Goal: Task Accomplishment & Management: Complete application form

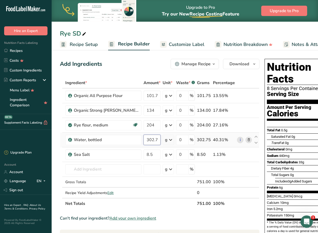
click at [143, 140] on input "302.75" at bounding box center [151, 140] width 17 height 10
type input "317"
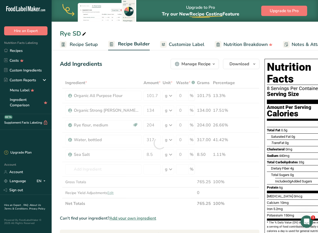
click at [149, 211] on section "Ingredient * Amount * Unit * Waste * .a-a{fill:#347362;}.b-a{fill:#fff;} Grams …" at bounding box center [159, 224] width 199 height 294
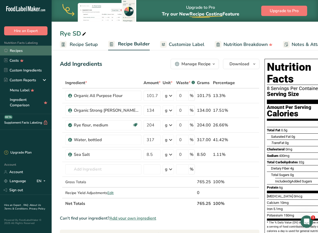
click at [24, 48] on link "Recipes" at bounding box center [26, 51] width 52 height 10
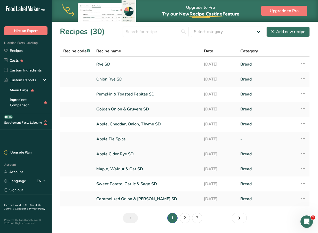
click at [129, 153] on link "Apple Cider Rye SD" at bounding box center [146, 154] width 101 height 11
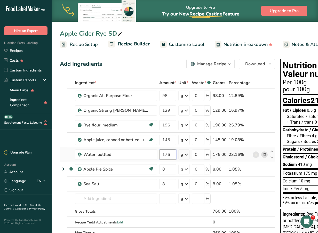
click at [170, 153] on input "176" at bounding box center [167, 154] width 17 height 10
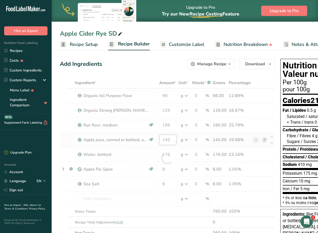
click at [174, 138] on div "Ingredient * Amount * Unit * Waste * .a-a{fill:#347362;}.b-a{fill:#fff;} Grams …" at bounding box center [167, 157] width 215 height 161
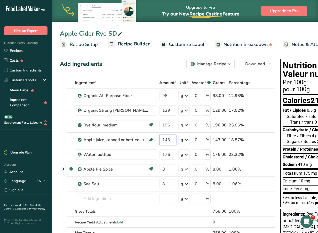
type input "143"
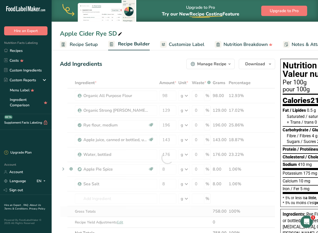
click at [272, 215] on div "Ingredient * Amount * Unit * Waste * .a-a{fill:#347362;}.b-a{fill:#fff;} Grams …" at bounding box center [167, 157] width 215 height 161
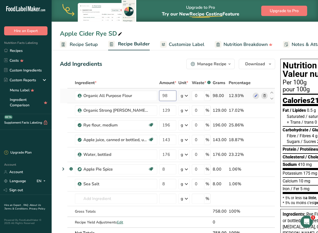
click at [172, 98] on input "98" at bounding box center [167, 96] width 17 height 10
type input "9"
type input "102"
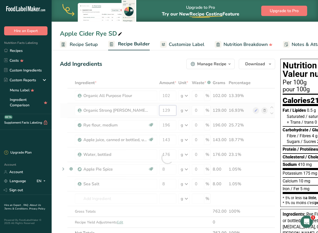
click at [172, 111] on div "Ingredient * Amount * Unit * Waste * .a-a{fill:#347362;}.b-a{fill:#fff;} Grams …" at bounding box center [167, 157] width 215 height 161
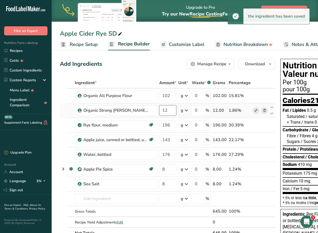
type input "1"
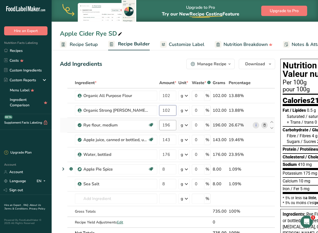
type input "102"
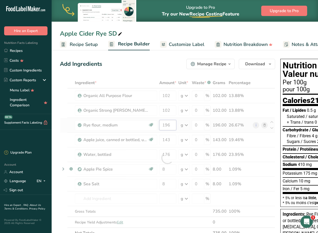
click at [170, 126] on div "Ingredient * Amount * Unit * Waste * .a-a{fill:#347362;}.b-a{fill:#fff;} Grams …" at bounding box center [167, 157] width 215 height 161
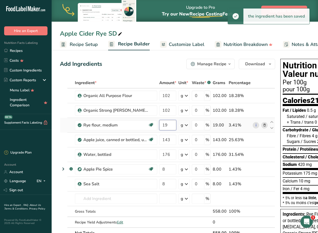
type input "1"
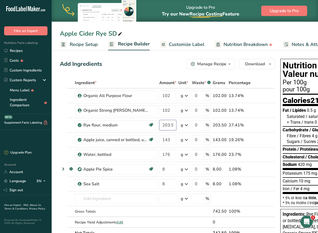
type input "203.5"
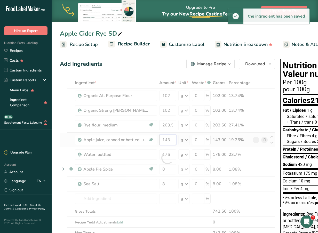
click at [169, 140] on div "Ingredient * Amount * Unit * Waste * .a-a{fill:#347362;}.b-a{fill:#fff;} Grams …" at bounding box center [167, 157] width 215 height 161
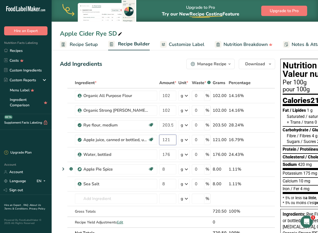
type input "121"
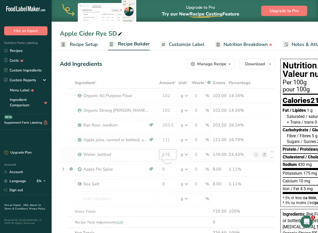
click at [173, 156] on div "Ingredient * Amount * Unit * Waste * .a-a{fill:#347362;}.b-a{fill:#fff;} Grams …" at bounding box center [167, 157] width 215 height 161
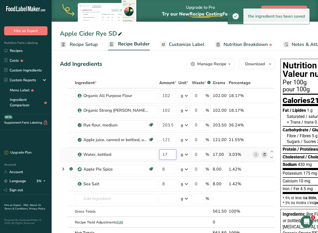
type input "1"
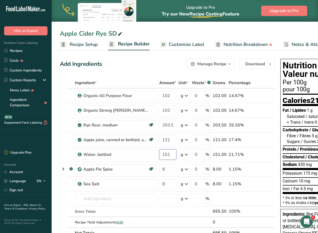
type input "151"
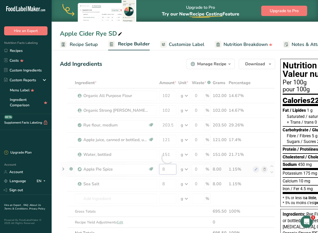
click at [169, 171] on div "Ingredient * Amount * Unit * Waste * .a-a{fill:#347362;}.b-a{fill:#fff;} Grams …" at bounding box center [167, 157] width 215 height 161
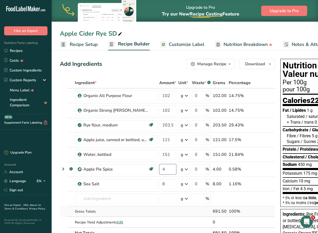
type input "4"
click at [248, 208] on div "Ingredient * Amount * Unit * Waste * .a-a{fill:#347362;}.b-a{fill:#fff;} Grams …" at bounding box center [167, 157] width 215 height 161
click at [169, 113] on input "102" at bounding box center [167, 110] width 17 height 10
type input "1"
type input "135"
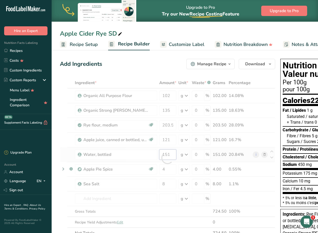
click at [173, 153] on div "Ingredient * Amount * Unit * Waste * .a-a{fill:#347362;}.b-a{fill:#fff;} Grams …" at bounding box center [167, 157] width 215 height 161
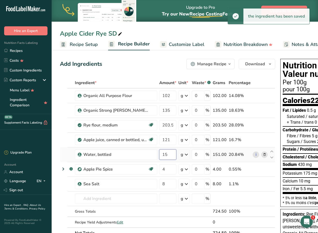
type input "1"
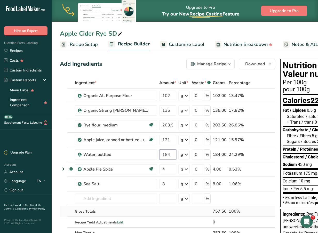
type input "184"
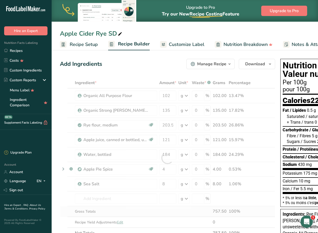
click at [167, 216] on div "Ingredient * Amount * Unit * Waste * .a-a{fill:#347362;}.b-a{fill:#fff;} Grams …" at bounding box center [167, 157] width 215 height 161
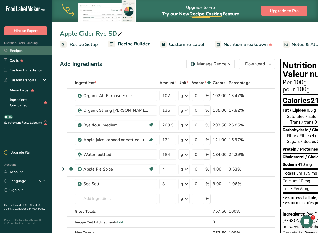
click at [19, 52] on link "Recipes" at bounding box center [26, 51] width 52 height 10
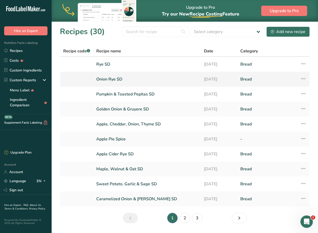
click at [127, 77] on link "Onion Rye SD" at bounding box center [146, 79] width 101 height 11
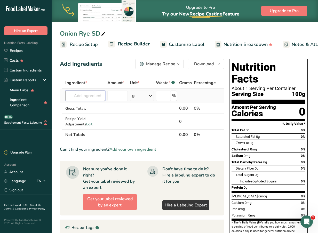
click at [88, 93] on input "text" at bounding box center [85, 96] width 40 height 10
type input "rye sd"
click at [85, 107] on p "Rye SD" at bounding box center [77, 105] width 17 height 5
type input "Rye SD"
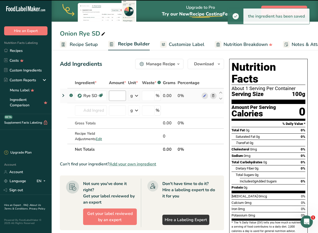
type input "0"
click at [117, 96] on input "0" at bounding box center [117, 96] width 17 height 10
click at [120, 97] on input "0" at bounding box center [117, 96] width 17 height 10
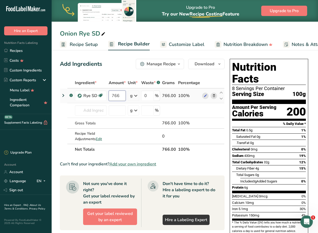
click at [122, 95] on input "766" at bounding box center [117, 96] width 17 height 10
type input "765"
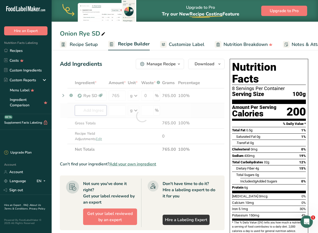
click at [97, 110] on div "Ingredient * Amount * Unit * Waste * .a-a{fill:#347362;}.b-a{fill:#fff;} Grams …" at bounding box center [142, 115] width 165 height 77
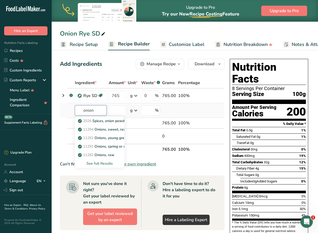
type input "onion"
click at [104, 165] on div "See full Results" at bounding box center [99, 163] width 41 height 5
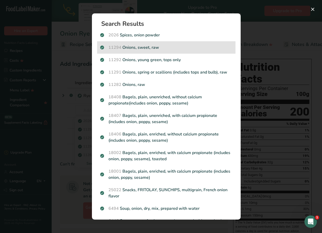
click at [149, 50] on p "11294 Onions, sweet, raw" at bounding box center [166, 47] width 132 height 6
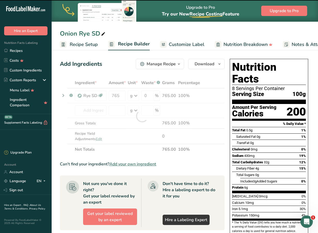
type input "0"
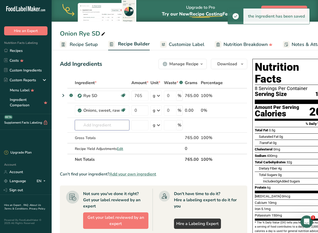
click at [105, 122] on input "text" at bounding box center [102, 125] width 54 height 10
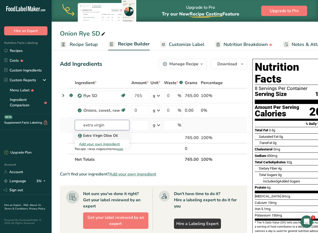
type input "extra virgin"
click at [101, 137] on p "Extra Virgin Olive Oil" at bounding box center [98, 135] width 39 height 5
type input "Extra Virgin Olive Oil"
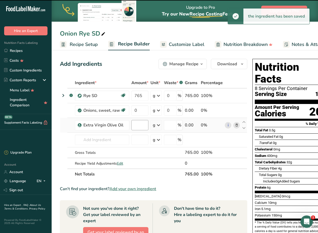
type input "0"
click at [138, 125] on input "0" at bounding box center [139, 125] width 17 height 10
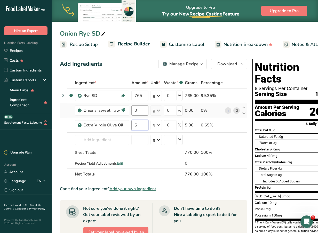
type input "5"
click at [142, 109] on div "Ingredient * Amount * Unit * Waste * .a-a{fill:#347362;}.b-a{fill:#fff;} Grams …" at bounding box center [153, 128] width 187 height 102
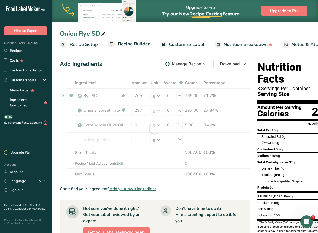
click at [226, 179] on div "Ingredient * Amount * Unit * Waste * .a-a{fill:#347362;}.b-a{fill:#fff;} Grams …" at bounding box center [155, 128] width 190 height 102
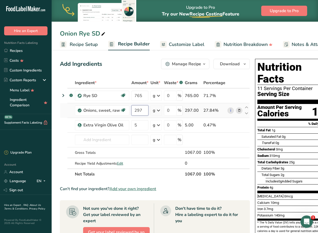
click at [145, 107] on input "297" at bounding box center [139, 110] width 17 height 10
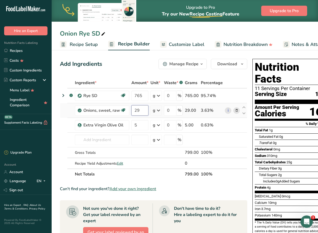
type input "2"
type input "74"
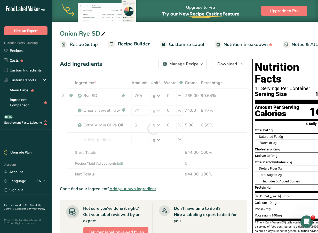
click at [149, 182] on section "Ingredient * Amount * Unit * Waste * .a-a{fill:#347362;}.b-a{fill:#fff;} Grams …" at bounding box center [153, 212] width 187 height 270
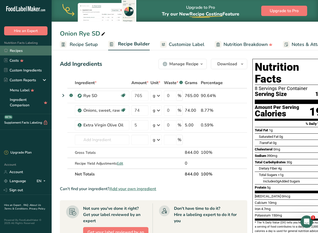
click at [28, 49] on link "Recipes" at bounding box center [26, 51] width 52 height 10
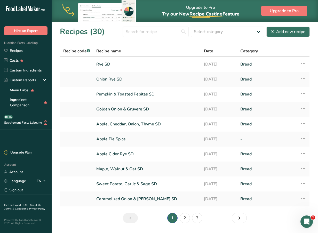
click at [177, 41] on section "Recipes (30) Select category All Baked Goods Beverages Bread Confectionery Cook…" at bounding box center [185, 127] width 266 height 210
click at [179, 94] on link "Pumpkin & Toasted Pepitas SD" at bounding box center [146, 94] width 101 height 11
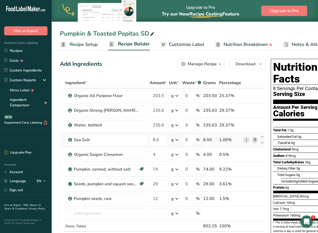
click at [256, 133] on td "i" at bounding box center [250, 140] width 17 height 15
click at [20, 136] on div ".a-20{fill:#fff;} Hire an Expert Nutrition Facts Labeling Recipes Costs Custom …" at bounding box center [26, 73] width 52 height 139
click at [37, 53] on link "Recipes" at bounding box center [26, 51] width 52 height 10
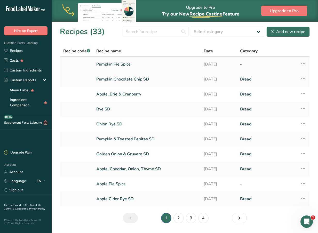
click at [132, 67] on link "Pumpkin Pie Spice" at bounding box center [146, 64] width 101 height 11
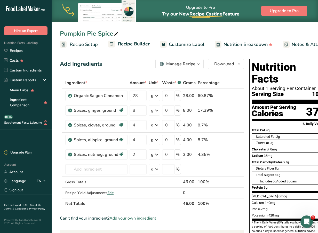
click at [190, 61] on div "Manage Recipe" at bounding box center [180, 64] width 29 height 6
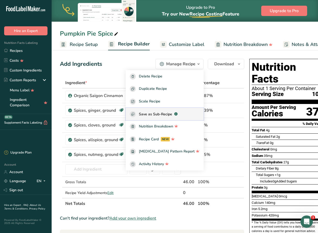
click at [171, 115] on span "Save as Sub-Recipe" at bounding box center [155, 113] width 33 height 5
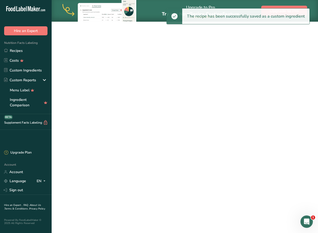
select select "30"
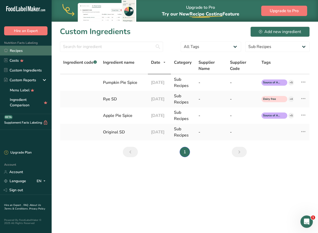
click at [30, 50] on link "Recipes" at bounding box center [26, 51] width 52 height 10
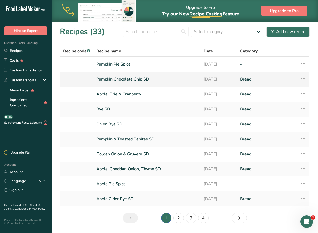
click at [126, 78] on link "Pumpkin Chocolate Chip SD" at bounding box center [146, 79] width 101 height 11
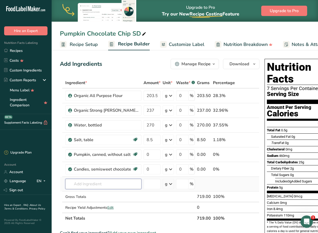
click at [95, 184] on input "text" at bounding box center [103, 184] width 76 height 10
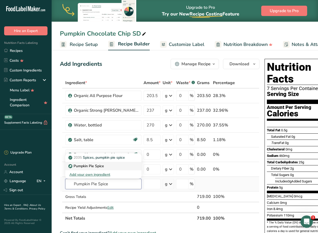
type input "Pumpkin Pie Spice"
click at [111, 166] on div "Pumpkin Pie Spice" at bounding box center [99, 165] width 60 height 5
type input "Pumpkin Pie Spice"
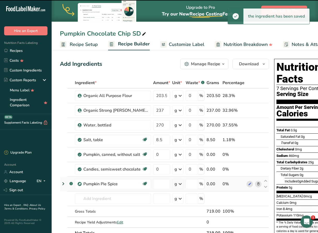
type input "0"
click at [264, 181] on icon at bounding box center [265, 181] width 6 height 4
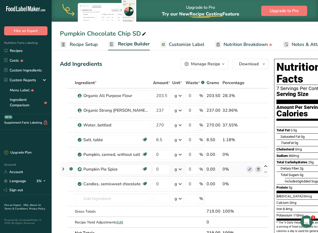
click at [263, 166] on icon at bounding box center [265, 166] width 6 height 4
click at [166, 155] on input "0" at bounding box center [161, 154] width 17 height 10
type input "4"
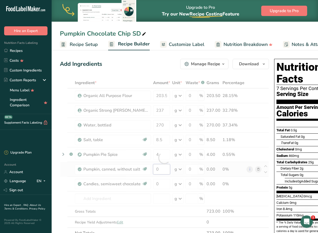
click at [166, 167] on div "Ingredient * Amount * Unit * Waste * .a-a{fill:#347362;}.b-a{fill:#fff;} Grams …" at bounding box center [164, 157] width 209 height 161
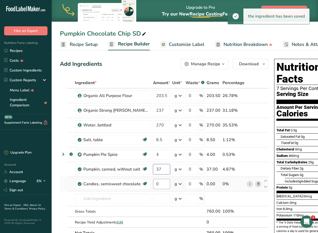
type input "37"
click at [162, 181] on div "Ingredient * Amount * Unit * Waste * .a-a{fill:#347362;}.b-a{fill:#fff;} Grams …" at bounding box center [164, 157] width 209 height 161
type input "37"
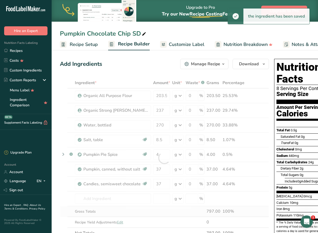
click at [157, 211] on div "Ingredient * Amount * Unit * Waste * .a-a{fill:#347362;}.b-a{fill:#fff;} Grams …" at bounding box center [164, 157] width 209 height 161
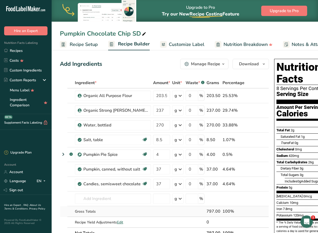
click at [242, 213] on div "100%" at bounding box center [233, 211] width 22 height 6
click at [178, 50] on link "Customize Label" at bounding box center [182, 45] width 44 height 12
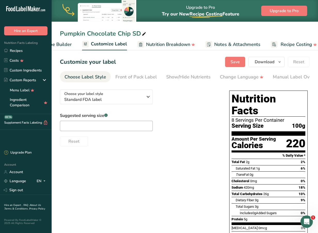
scroll to position [0, 84]
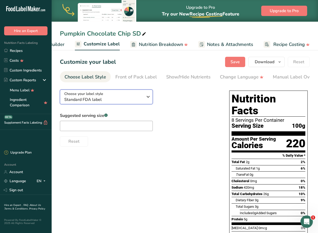
click at [112, 102] on span "Standard FDA label" at bounding box center [103, 99] width 79 height 6
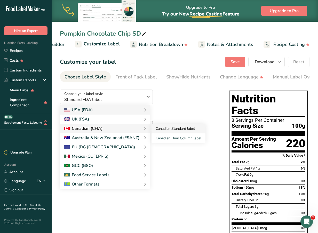
click at [159, 129] on link "Canadian Standard label" at bounding box center [178, 129] width 54 height 10
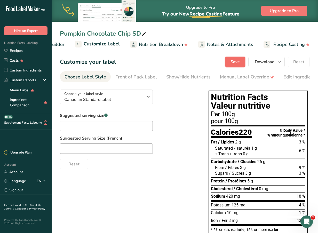
click at [234, 64] on span "Save" at bounding box center [234, 62] width 9 height 6
click at [33, 51] on link "Recipes" at bounding box center [26, 51] width 52 height 10
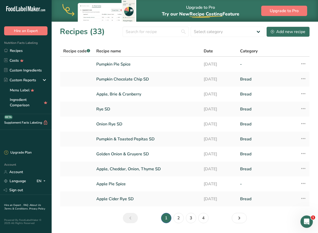
click at [194, 42] on section "Recipes (33) Select category All Baked Goods Beverages Bread Confectionery Cook…" at bounding box center [185, 127] width 266 height 210
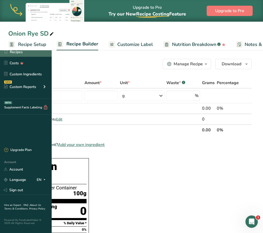
click at [17, 50] on link "Recipes" at bounding box center [26, 52] width 52 height 10
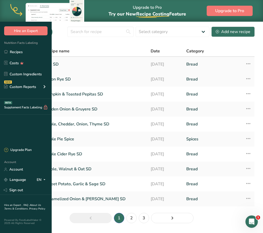
click at [119, 70] on link "Rye SD" at bounding box center [95, 64] width 100 height 11
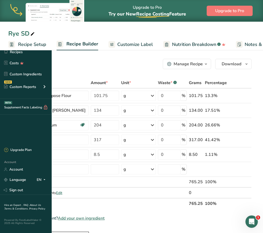
click at [139, 208] on th "Net Totals" at bounding box center [100, 203] width 175 height 11
click at [124, 61] on div "Add Ingredients Manage Recipe Delete Recipe Duplicate Recipe Scale Recipe Save …" at bounding box center [129, 64] width 243 height 10
click at [15, 48] on link "Recipes" at bounding box center [26, 52] width 52 height 10
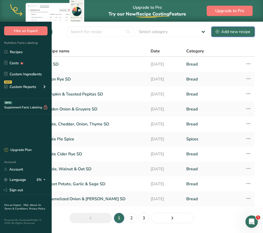
click at [231, 35] on div "Add new recipe" at bounding box center [232, 32] width 35 height 6
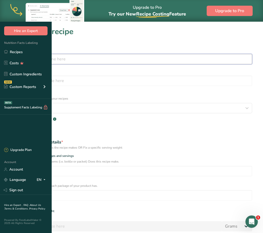
click at [142, 59] on input "text" at bounding box center [131, 59] width 241 height 10
type input "p"
type input "Apple, Brie & Cranberry"
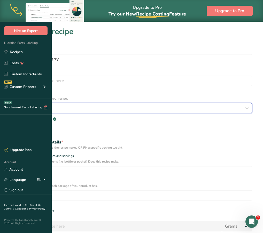
click at [243, 103] on icon "button" at bounding box center [246, 107] width 6 height 9
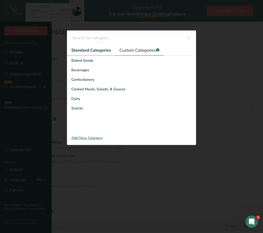
click at [137, 53] on span "Custom Categories .a-a{fill:#347362;}.b-a{fill:#fff;}" at bounding box center [139, 50] width 40 height 6
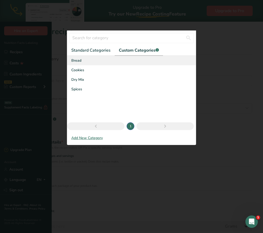
click at [90, 65] on div "Bread" at bounding box center [131, 61] width 128 height 10
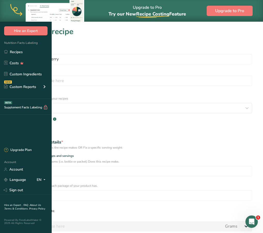
click at [54, 209] on span "Specify serving size weight" at bounding box center [34, 211] width 39 height 4
click at [14, 209] on input "Specify serving size weight" at bounding box center [12, 210] width 3 height 3
radio input "true"
radio input "false"
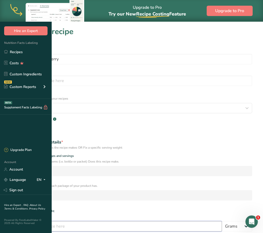
click at [72, 221] on input "number" at bounding box center [116, 226] width 211 height 10
type input "100"
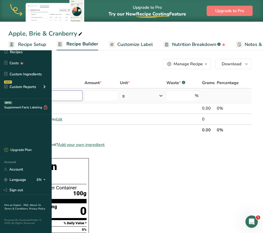
click at [82, 97] on input "text" at bounding box center [48, 96] width 68 height 10
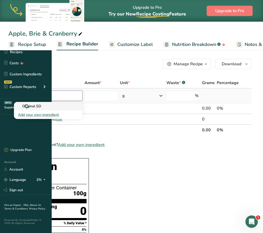
type input "original sd"
click at [70, 103] on div "Original SD" at bounding box center [44, 105] width 52 height 5
type input "Original SD"
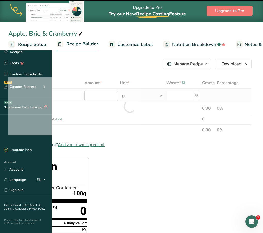
type input "0"
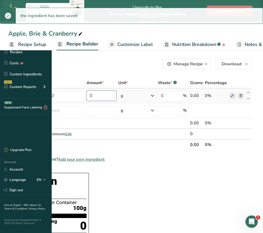
click at [116, 95] on input "0" at bounding box center [101, 96] width 30 height 10
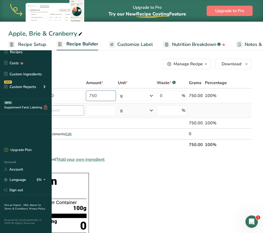
type input "750"
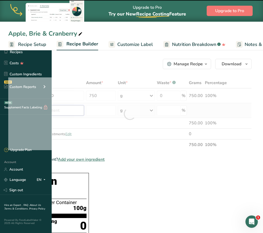
click at [103, 109] on div "Ingredient * Amount * Unit * Waste * .a-a{fill:#347362;}.b-a{fill:#fff;} Grams …" at bounding box center [129, 113] width 243 height 73
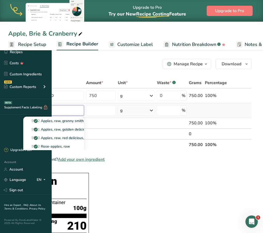
type input "apple"
click at [80, 164] on div "See full Results" at bounding box center [53, 163] width 52 height 5
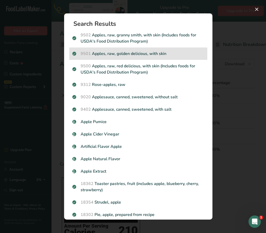
click at [140, 52] on p "9501 Apples, raw, golden delicious, with skin" at bounding box center [138, 54] width 132 height 6
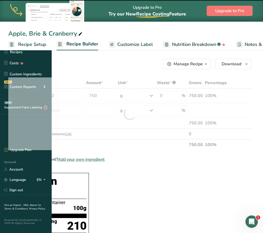
type input "0"
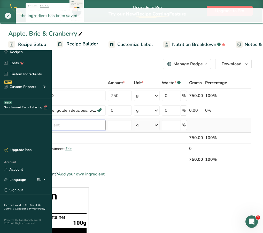
click at [105, 122] on input "text" at bounding box center [64, 125] width 82 height 10
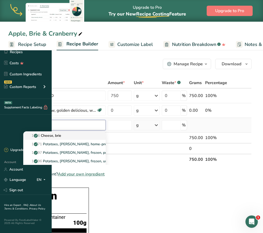
type input "brie"
click at [105, 139] on link "1006 [GEOGRAPHIC_DATA], [GEOGRAPHIC_DATA]" at bounding box center [64, 135] width 82 height 9
type input "Cheese, brie"
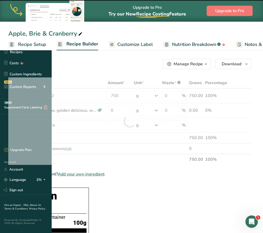
type input "0"
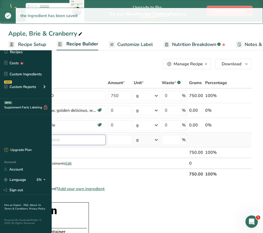
click at [105, 143] on input "text" at bounding box center [64, 140] width 82 height 10
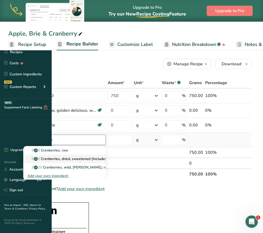
type input "cranberries"
click at [131, 160] on p "9079 Cranberries, dried, sweetened (Includes foods for USDA's Food Distribution…" at bounding box center [104, 158] width 155 height 5
type input "Cranberries, dried, sweetened (Includes foods for USDA's Food Distribution Prog…"
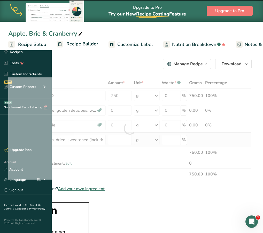
type input "0"
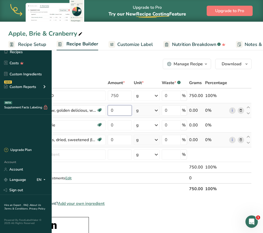
click at [132, 113] on input "0" at bounding box center [120, 110] width 24 height 10
type input "25"
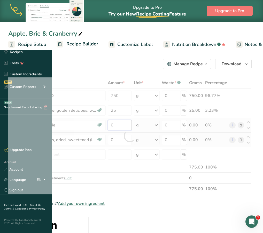
click at [169, 125] on div "Ingredient * Amount * Unit * Waste * .a-a{fill:#347362;}.b-a{fill:#fff;} Grams …" at bounding box center [129, 135] width 243 height 117
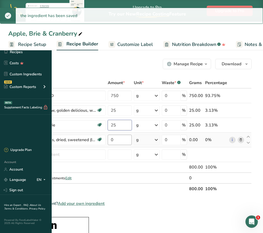
type input "25"
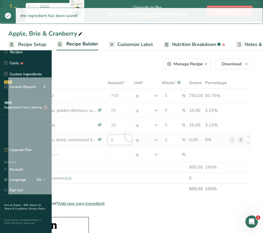
click at [168, 137] on div "Ingredient * Amount * Unit * Waste * .a-a{fill:#347362;}.b-a{fill:#fff;} Grams …" at bounding box center [129, 135] width 243 height 117
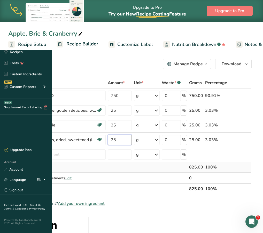
type input "25"
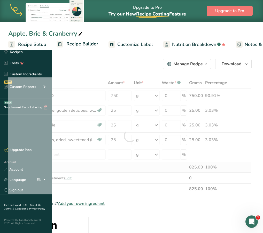
click at [164, 163] on div "Ingredient * Amount * Unit * Waste * .a-a{fill:#347362;}.b-a{fill:#fff;} Grams …" at bounding box center [129, 135] width 243 height 117
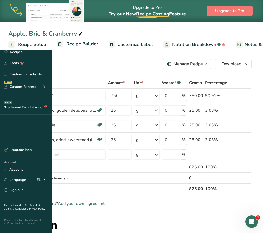
click at [153, 39] on link "Customize Label" at bounding box center [130, 45] width 44 height 12
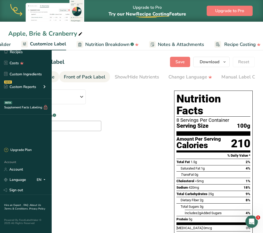
scroll to position [0, 101]
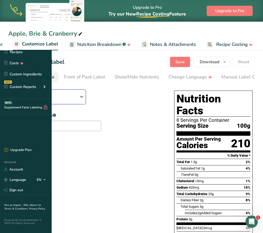
click at [78, 100] on span "Standard FDA label" at bounding box center [46, 99] width 66 height 6
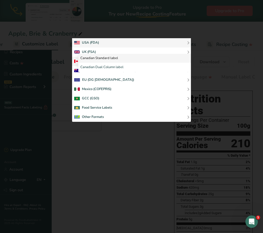
click at [164, 63] on link "Canadian Standard label" at bounding box center [134, 58] width 112 height 9
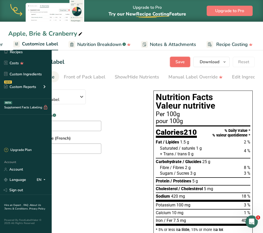
click at [182, 61] on span "Save" at bounding box center [179, 62] width 9 height 6
click at [17, 54] on link "Recipes" at bounding box center [26, 52] width 52 height 10
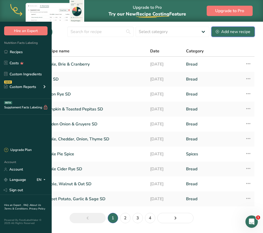
click at [225, 35] on div "Add new recipe" at bounding box center [232, 32] width 35 height 6
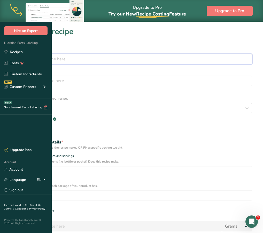
click at [136, 55] on input "text" at bounding box center [131, 59] width 241 height 10
type input "Pumpkin Chocolate Chip SD"
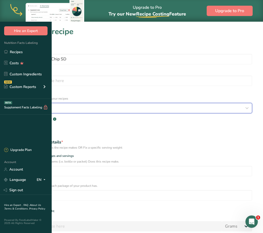
click at [107, 103] on button "Select category" at bounding box center [131, 108] width 241 height 10
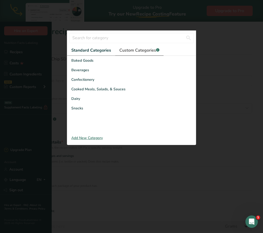
click at [126, 53] on span "Custom Categories .a-a{fill:#347362;}.b-a{fill:#fff;}" at bounding box center [139, 50] width 40 height 6
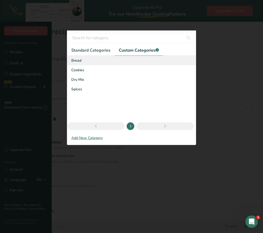
click at [90, 65] on div "Bread" at bounding box center [131, 61] width 128 height 10
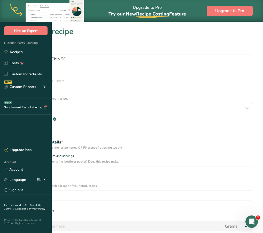
click at [63, 209] on div "Specify serving size weight" at bounding box center [131, 211] width 241 height 5
click at [15, 209] on span at bounding box center [13, 211] width 4 height 4
click at [14, 209] on input "Specify serving size weight" at bounding box center [12, 210] width 3 height 3
radio input "true"
radio input "false"
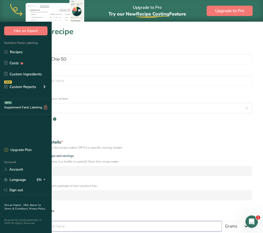
click at [66, 221] on input "number" at bounding box center [116, 226] width 211 height 10
type input "100"
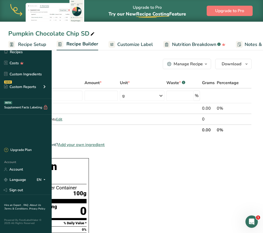
click at [82, 95] on input "text" at bounding box center [48, 96] width 68 height 10
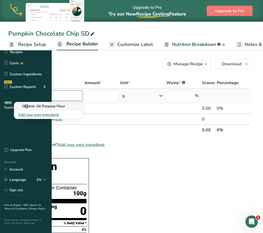
type input "organic all"
click at [65, 107] on p "Organic All Purpose Flour" at bounding box center [41, 105] width 47 height 5
type input "Organic All Purpose Flour"
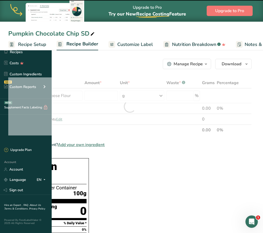
type input "0"
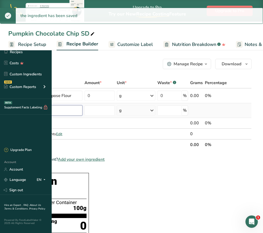
click at [82, 110] on input "text" at bounding box center [48, 110] width 68 height 10
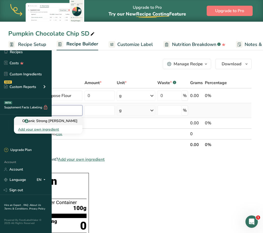
type input "organic str"
click at [77, 121] on p "Organic Strong [PERSON_NAME]" at bounding box center [47, 120] width 59 height 5
type input "Organic Strong [PERSON_NAME]"
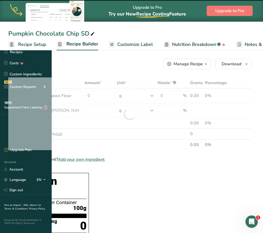
type input "0"
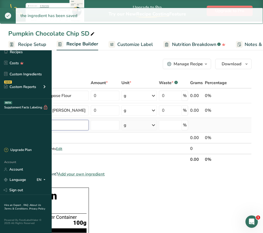
click at [87, 126] on input "text" at bounding box center [51, 125] width 75 height 10
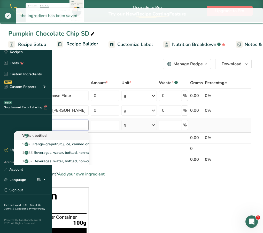
type input "bottle"
click at [46, 133] on p "Water, bottled" at bounding box center [32, 135] width 28 height 5
type input "Water, bottled"
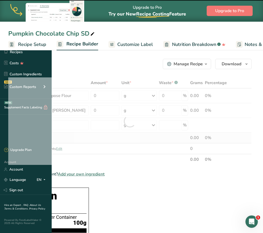
type input "0"
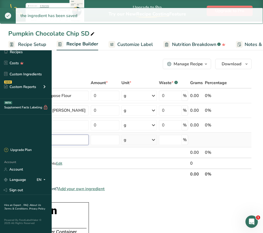
click at [84, 140] on input "text" at bounding box center [51, 140] width 75 height 10
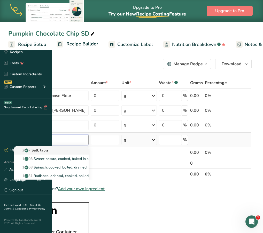
type input "salt"
click at [48, 149] on p "2047 Salt, table" at bounding box center [33, 150] width 30 height 5
type input "Salt, table"
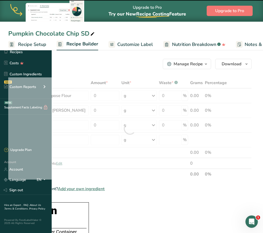
type input "0"
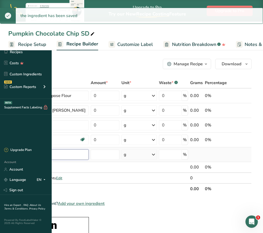
click at [88, 152] on input "text" at bounding box center [51, 154] width 75 height 10
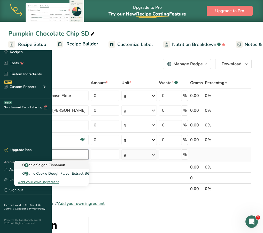
type input "organic sa"
click at [65, 163] on p "Organic Saigon Cinnamon" at bounding box center [41, 164] width 47 height 5
type input "Organic Saigon Cinnamon"
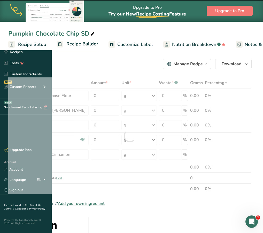
type input "0"
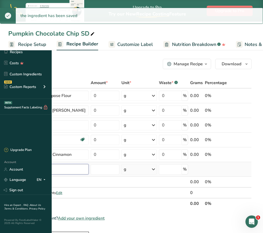
click at [88, 167] on input "text" at bounding box center [51, 169] width 75 height 10
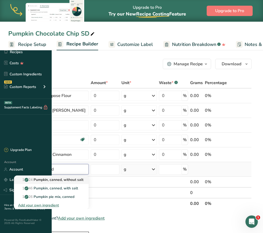
type input "pumpkin, canned"
click at [83, 180] on p "11424 Pumpkin, canned, without salt" at bounding box center [50, 179] width 65 height 5
type input "Pumpkin, canned, without salt"
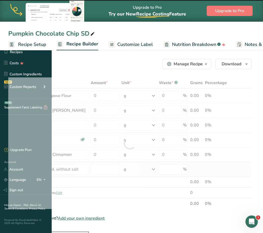
type input "0"
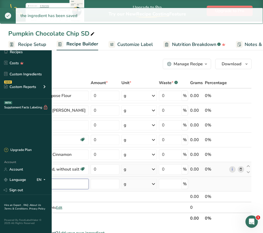
click at [88, 184] on input "text" at bounding box center [51, 184] width 75 height 10
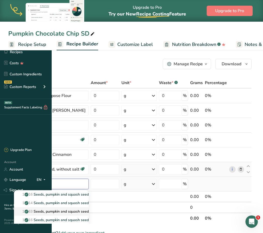
type input "seeds, pumpkin"
click at [93, 211] on p "12163 Seeds, pumpkin and squash seeds, whole, roasted, without salt" at bounding box center [78, 211] width 121 height 5
type input "Seeds, pumpkin and squash seeds, whole, roasted, without salt"
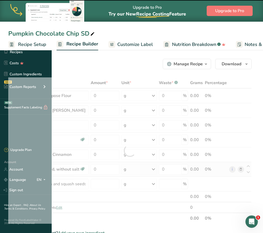
type input "0"
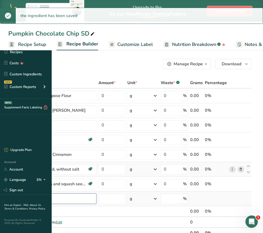
click at [96, 199] on input "text" at bounding box center [55, 198] width 82 height 10
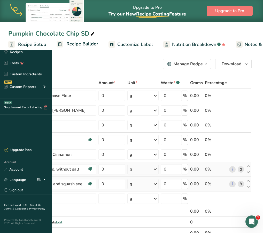
click at [242, 185] on icon at bounding box center [241, 183] width 4 height 5
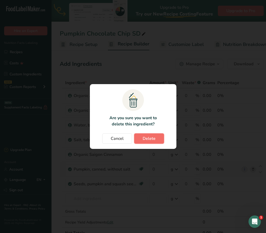
click at [155, 139] on span "Delete" at bounding box center [149, 138] width 13 height 6
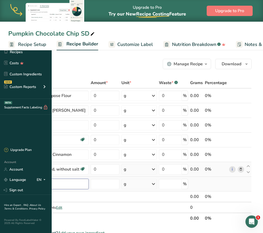
click at [88, 180] on input "text" at bounding box center [51, 184] width 75 height 10
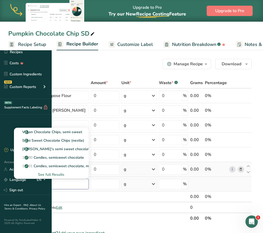
type input "semi sweet"
drag, startPoint x: 111, startPoint y: 171, endPoint x: 110, endPoint y: 174, distance: 3.0
click at [88, 174] on div "See full Results" at bounding box center [51, 174] width 75 height 9
click at [84, 174] on div "See full Results" at bounding box center [51, 174] width 66 height 5
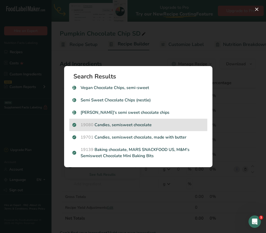
click at [131, 125] on p "19080 Candies, semisweet chocolate" at bounding box center [138, 125] width 132 height 6
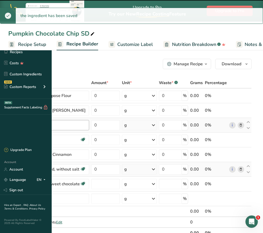
type input "0"
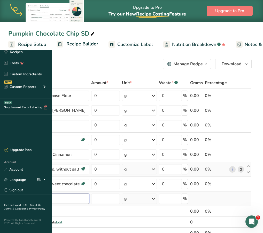
click at [89, 197] on input "text" at bounding box center [51, 198] width 75 height 10
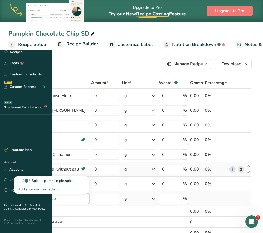
type input "pumpkin pie spice"
click at [85, 189] on div "Add your own ingredient" at bounding box center [51, 188] width 67 height 5
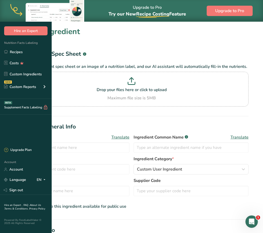
click at [58, 103] on section "Add new ingredient Back to recipe Ingredient Spec Sheet .a-a{fill:#347362;}.b-a…" at bounding box center [131, 208] width 263 height 372
click at [14, 50] on link "Recipes" at bounding box center [26, 52] width 52 height 10
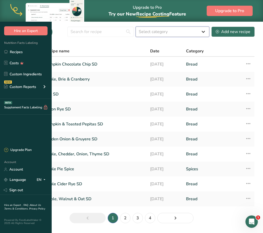
click at [204, 36] on select "Select category All Baked Goods [GEOGRAPHIC_DATA] Bread Confectionery Cooked Me…" at bounding box center [172, 32] width 74 height 10
select select "2594"
click at [136, 32] on select "Select category All Baked Goods [GEOGRAPHIC_DATA] Bread Confectionery Cooked Me…" at bounding box center [172, 32] width 74 height 10
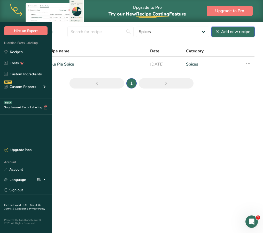
click at [236, 34] on button "Add new recipe" at bounding box center [232, 32] width 43 height 10
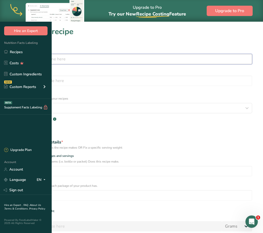
click at [135, 62] on input "text" at bounding box center [131, 59] width 241 height 10
click at [89, 60] on input "Pumpkin PIE Spice" at bounding box center [131, 59] width 241 height 10
type input "Pumpkin Pie Spice"
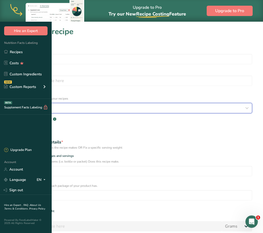
click at [43, 105] on span "Select category" at bounding box center [28, 108] width 29 height 6
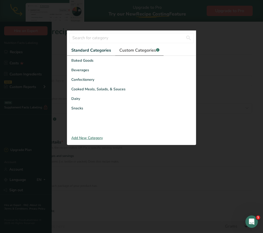
click at [133, 53] on span "Custom Categories .a-a{fill:#347362;}.b-a{fill:#fff;}" at bounding box center [139, 50] width 40 height 6
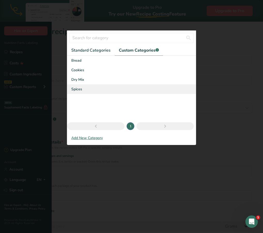
click at [81, 94] on div "Spices" at bounding box center [131, 89] width 128 height 10
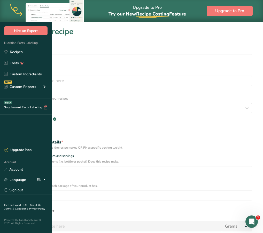
click at [54, 209] on div "Specify serving size weight" at bounding box center [35, 211] width 37 height 4
click at [14, 209] on input "Specify serving size weight" at bounding box center [12, 210] width 3 height 3
radio input "true"
radio input "false"
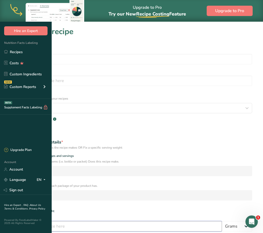
click at [87, 221] on input "number" at bounding box center [116, 226] width 211 height 10
type input "100"
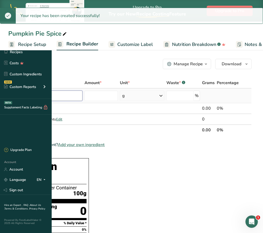
click at [82, 92] on input "text" at bounding box center [48, 96] width 68 height 10
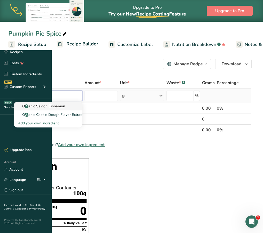
type input "organic sa"
click at [65, 106] on p "Organic Saigon Cinnamon" at bounding box center [41, 105] width 47 height 5
type input "Organic Saigon Cinnamon"
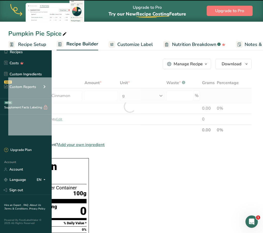
type input "0"
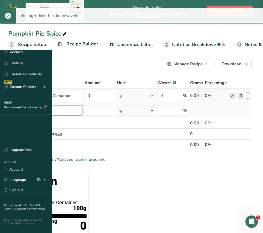
click at [82, 109] on input "text" at bounding box center [48, 110] width 68 height 10
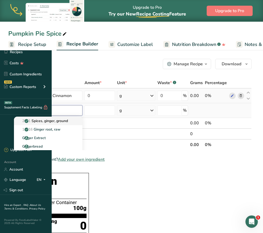
type input "ginger"
click at [68, 119] on p "2021 Spices, ginger, ground" at bounding box center [43, 120] width 50 height 5
type input "Spices, ginger, ground"
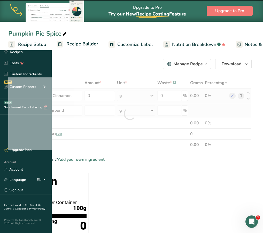
type input "0"
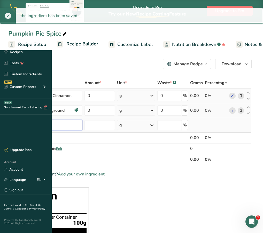
click at [82, 130] on input "text" at bounding box center [48, 125] width 68 height 10
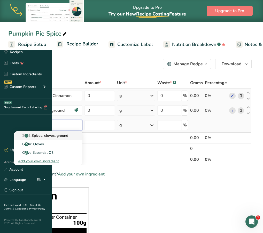
type input "cloves"
click at [68, 134] on p "2011 Spices, cloves, ground" at bounding box center [43, 135] width 50 height 5
type input "Spices, cloves, ground"
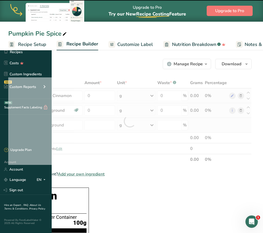
type input "0"
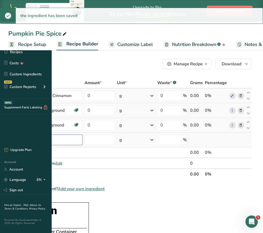
click at [82, 137] on input "text" at bounding box center [48, 140] width 68 height 10
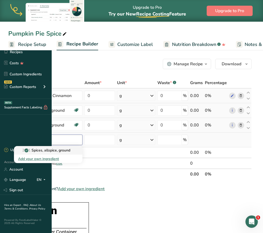
type input "all spice"
click at [70, 149] on p "2001 Spices, allspice, ground" at bounding box center [44, 150] width 52 height 5
type input "Spices, allspice, ground"
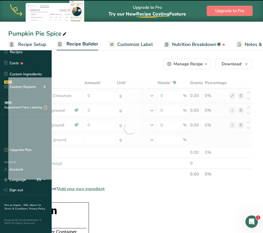
type input "0"
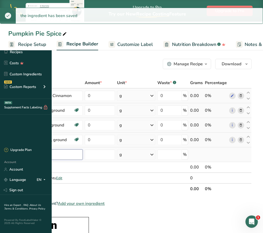
click at [83, 156] on input "text" at bounding box center [48, 154] width 69 height 10
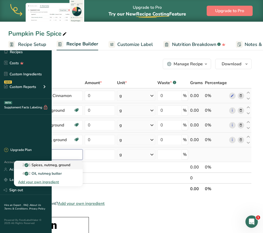
type input "nutmeg"
click at [70, 163] on p "2025 Spices, nutmeg, ground" at bounding box center [44, 164] width 52 height 5
type input "Spices, nutmeg, ground"
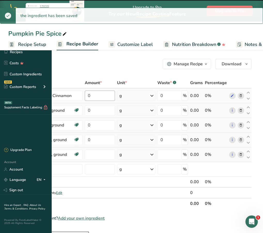
type input "0"
click at [115, 95] on input "0" at bounding box center [100, 96] width 30 height 10
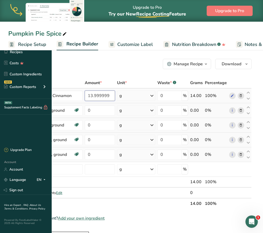
type input "14"
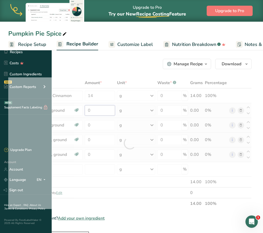
click at [137, 110] on div "Ingredient * Amount * Unit * Waste * .a-a{fill:#347362;}.b-a{fill:#fff;} Grams …" at bounding box center [129, 143] width 243 height 132
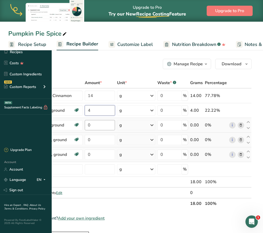
type input "4"
click at [138, 125] on div "Ingredient * Amount * Unit * Waste * .a-a{fill:#347362;}.b-a{fill:#fff;} Grams …" at bounding box center [129, 143] width 243 height 132
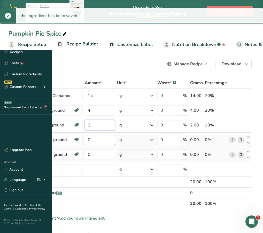
type input "2"
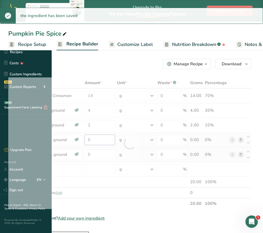
click at [137, 142] on div "Ingredient * Amount * Unit * Waste * .a-a{fill:#347362;}.b-a{fill:#fff;} Grams …" at bounding box center [129, 143] width 243 height 132
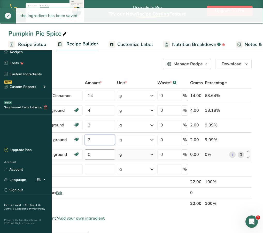
type input "2"
click at [135, 155] on div "Ingredient * Amount * Unit * Waste * .a-a{fill:#347362;}.b-a{fill:#fff;} Grams …" at bounding box center [129, 143] width 243 height 132
type input "1"
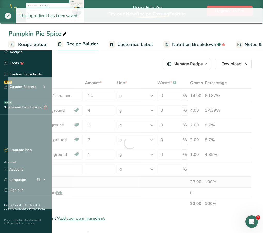
click at [138, 184] on div "Ingredient * Amount * Unit * Waste * .a-a{fill:#347362;}.b-a{fill:#fff;} Grams …" at bounding box center [129, 143] width 243 height 132
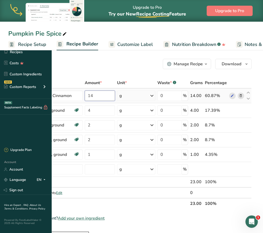
click at [115, 100] on input "14" at bounding box center [100, 96] width 30 height 10
type input "1"
type input "28"
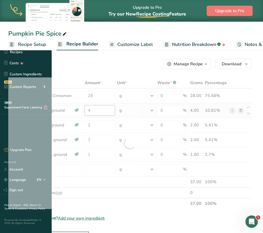
click at [139, 108] on div "Ingredient * Amount * Unit * Waste * .a-a{fill:#347362;}.b-a{fill:#fff;} Grams …" at bounding box center [129, 143] width 243 height 132
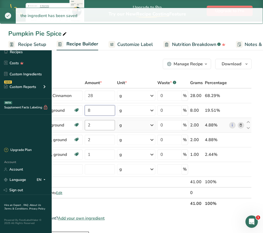
type input "8"
click at [138, 124] on div "Ingredient * Amount * Unit * Waste * .a-a{fill:#347362;}.b-a{fill:#fff;} Grams …" at bounding box center [129, 143] width 243 height 132
type input "4"
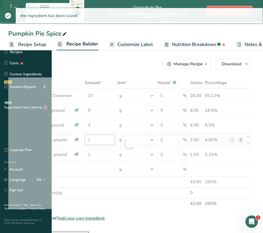
click at [138, 137] on div "Ingredient * Amount * Unit * Waste * .a-a{fill:#347362;}.b-a{fill:#fff;} Grams …" at bounding box center [129, 143] width 243 height 132
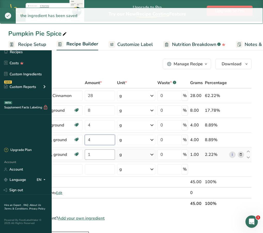
type input "4"
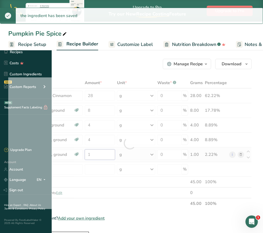
click at [138, 152] on div "Ingredient * Amount * Unit * Waste * .a-a{fill:#347362;}.b-a{fill:#fff;} Grams …" at bounding box center [129, 143] width 243 height 132
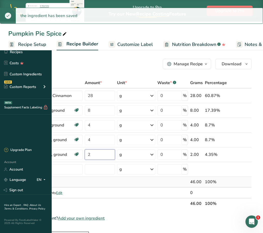
type input "2"
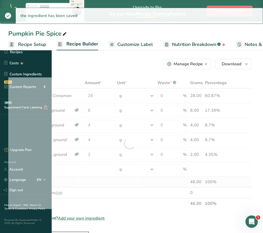
click at [146, 178] on div "Ingredient * Amount * Unit * Waste * .a-a{fill:#347362;}.b-a{fill:#fff;} Grams …" at bounding box center [129, 143] width 243 height 132
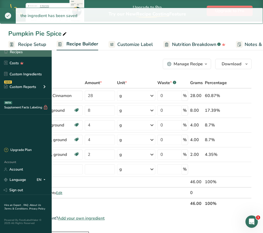
click at [38, 50] on link "Recipes" at bounding box center [26, 52] width 52 height 10
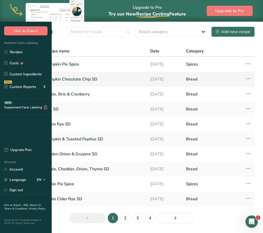
click at [115, 85] on link "Pumpkin Chocolate Chip SD" at bounding box center [94, 79] width 99 height 11
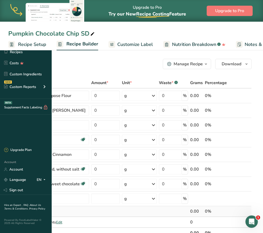
click at [177, 214] on td at bounding box center [173, 211] width 31 height 11
click at [120, 97] on input "0" at bounding box center [105, 96] width 29 height 10
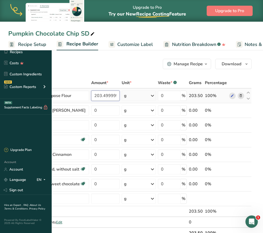
type input "203.5"
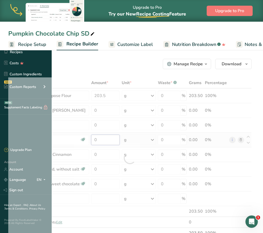
click at [152, 138] on div "Ingredient * Amount * Unit * Waste * .a-a{fill:#347362;}.b-a{fill:#fff;} Grams …" at bounding box center [129, 157] width 243 height 161
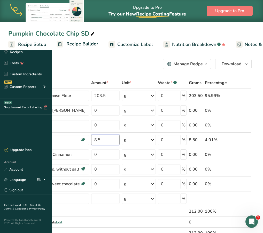
type input "8.5"
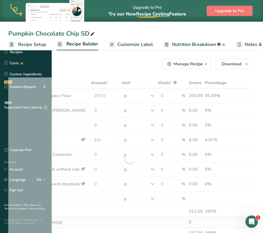
click at [152, 222] on div "Ingredient * Amount * Unit * Waste * .a-a{fill:#347362;}.b-a{fill:#fff;} Grams …" at bounding box center [129, 157] width 243 height 161
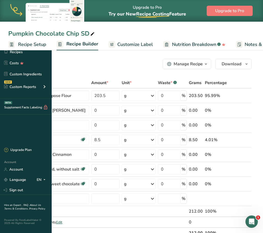
click at [119, 106] on input "0" at bounding box center [105, 110] width 28 height 10
type input "237"
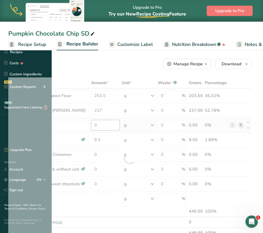
click at [152, 123] on div "Ingredient * Amount * Unit * Waste * .a-a{fill:#347362;}.b-a{fill:#fff;} Grams …" at bounding box center [129, 157] width 243 height 161
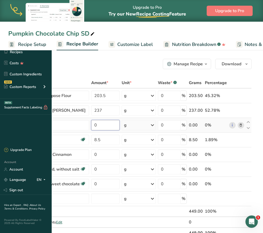
click at [119, 127] on input "0" at bounding box center [105, 125] width 28 height 10
type input "270"
click at [162, 218] on div "Ingredient * Amount * Unit * Waste * .a-a{fill:#347362;}.b-a{fill:#fff;} Grams …" at bounding box center [129, 157] width 243 height 161
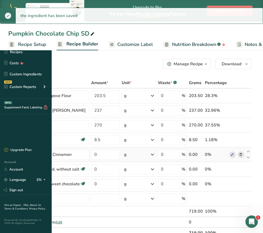
click at [242, 156] on icon at bounding box center [241, 154] width 4 height 5
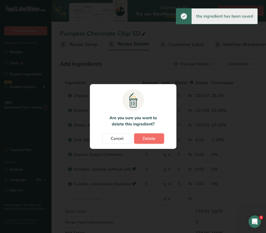
click at [154, 141] on span "Delete" at bounding box center [149, 138] width 13 height 6
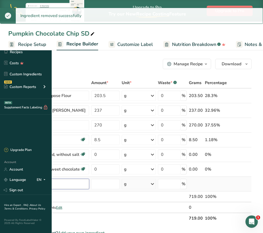
click at [89, 183] on input "text" at bounding box center [51, 184] width 75 height 10
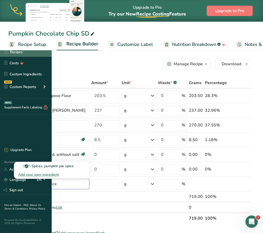
type input "Pumpkin Pie Spice"
